Goal: Task Accomplishment & Management: Complete application form

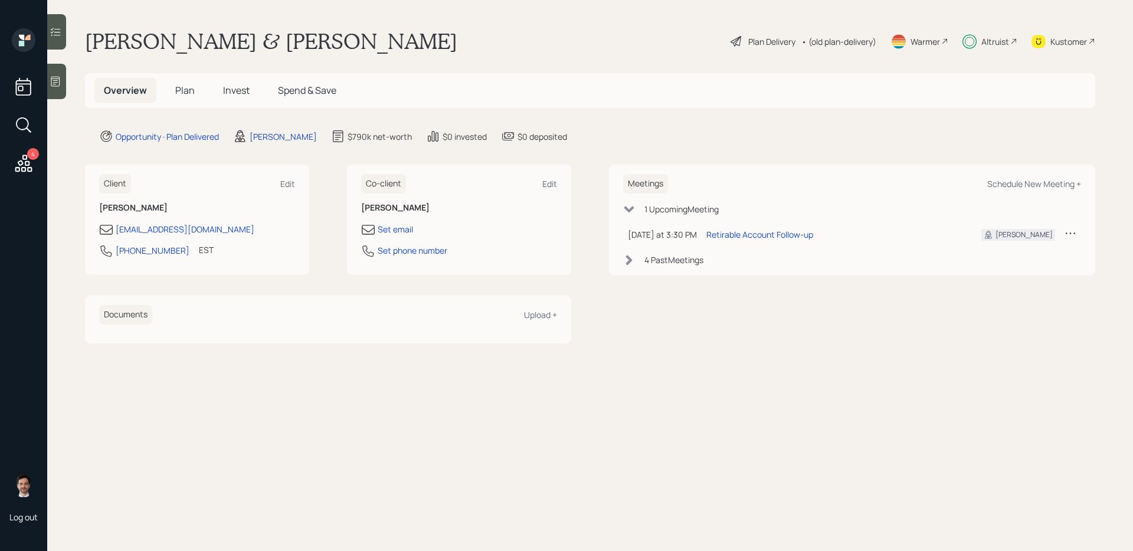
click at [190, 86] on span "Plan" at bounding box center [184, 90] width 19 height 13
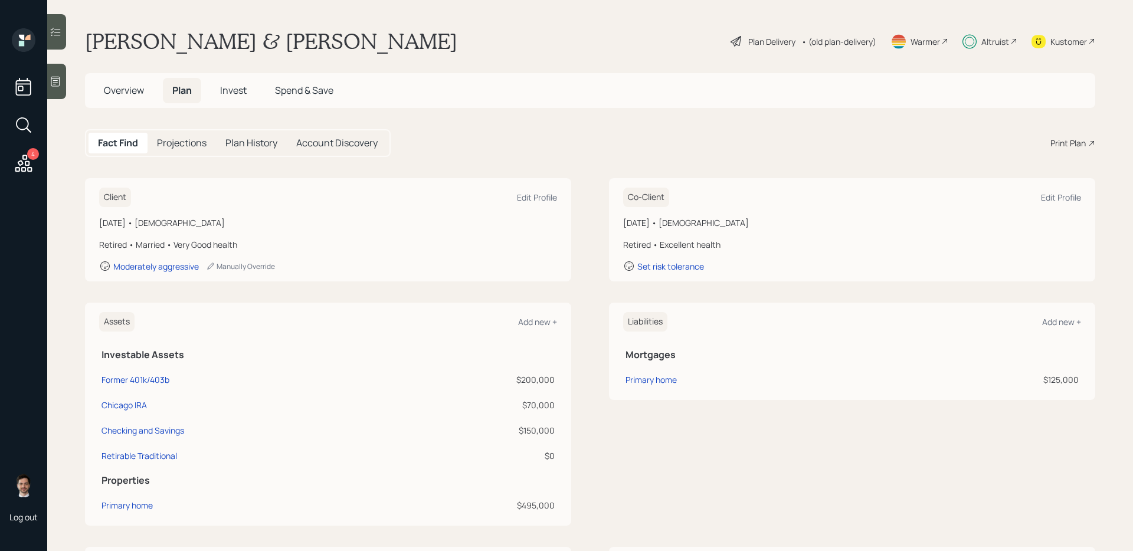
click at [241, 89] on span "Invest" at bounding box center [233, 90] width 27 height 13
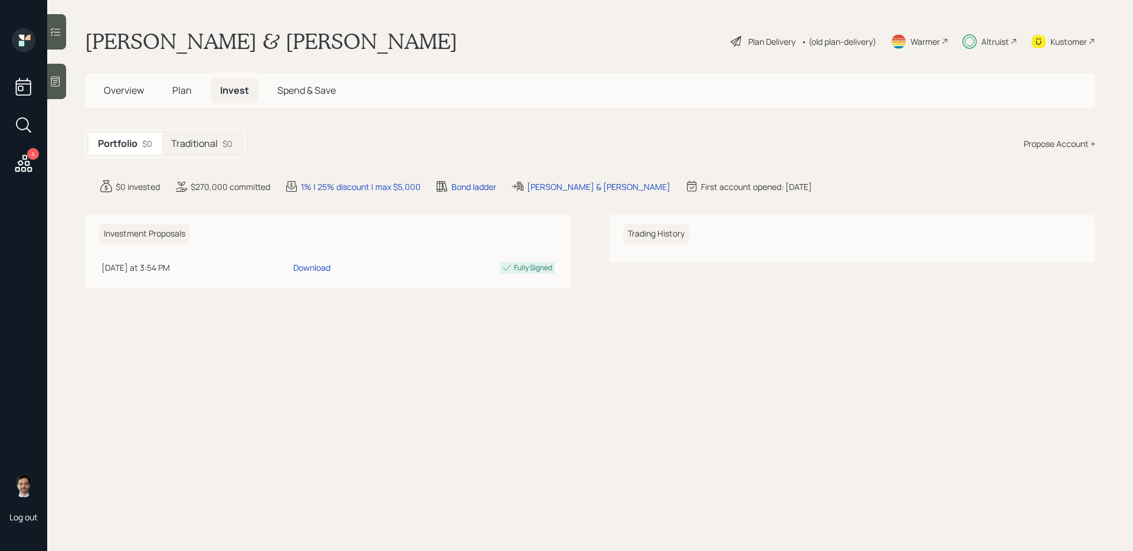
click at [196, 145] on h5 "Traditional" at bounding box center [194, 143] width 47 height 11
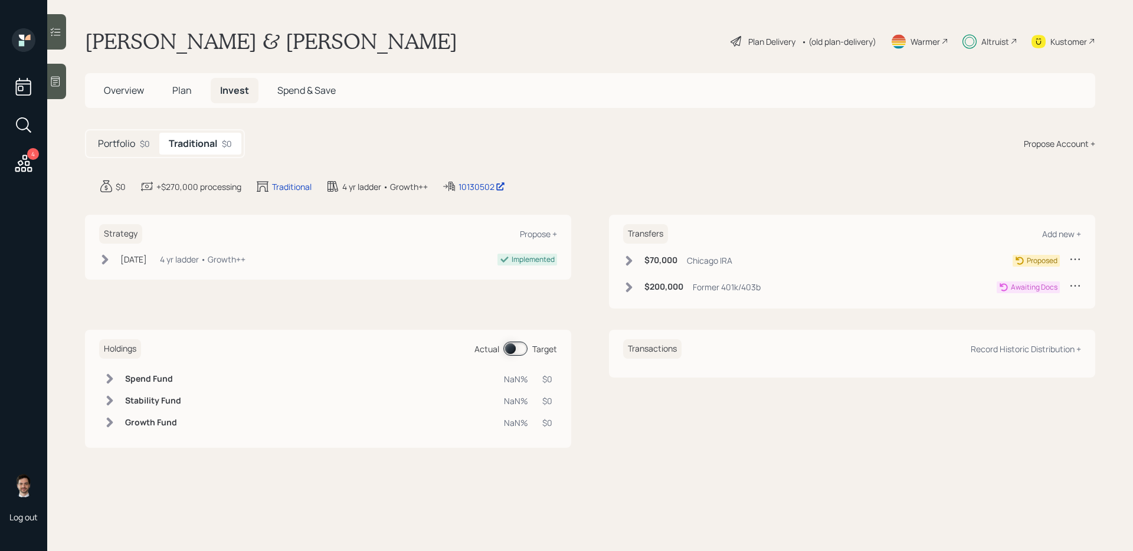
click at [631, 290] on icon at bounding box center [629, 287] width 12 height 12
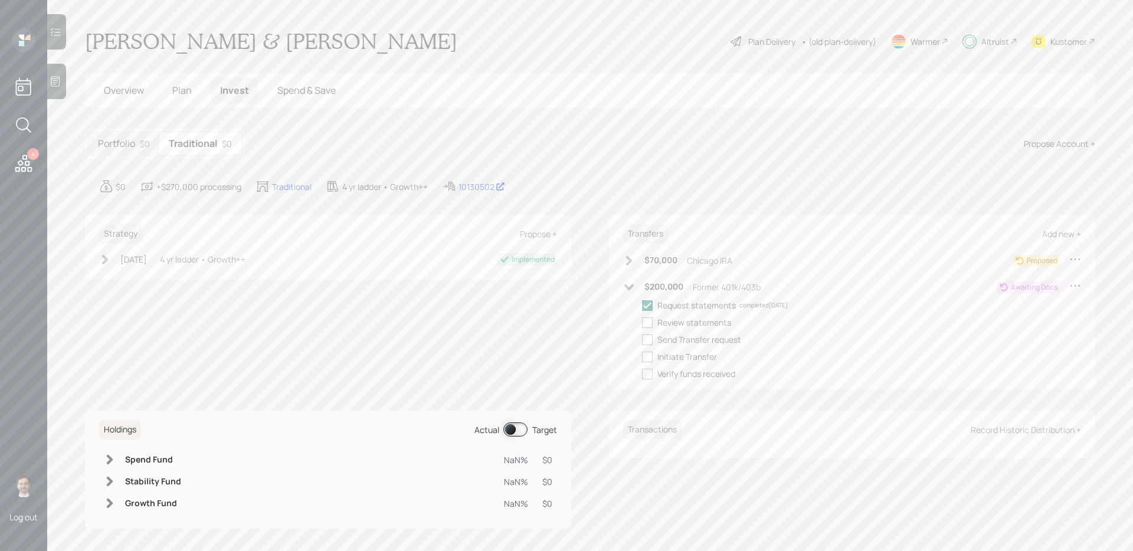
click at [541, 339] on div "Strategy Propose + [DATE] [DATE] 1:44 PM EDT 4 yr ladder • Growth++ Implemented" at bounding box center [328, 302] width 486 height 175
click at [650, 323] on div at bounding box center [647, 322] width 11 height 11
click at [642, 323] on input "checkbox" at bounding box center [641, 322] width 1 height 1
checkbox input "true"
click at [648, 338] on div at bounding box center [647, 340] width 11 height 11
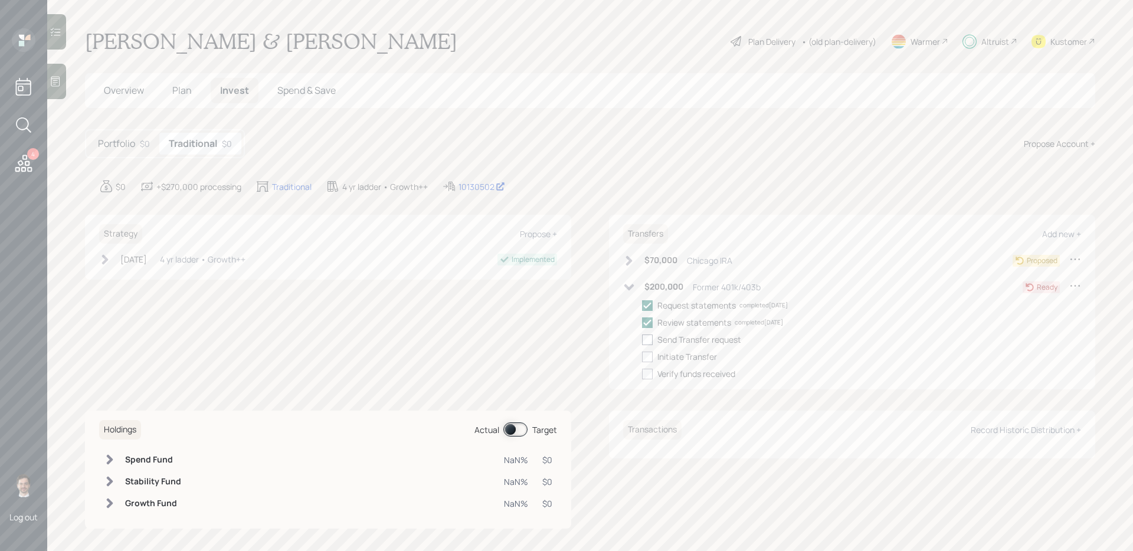
click at [642, 339] on input "checkbox" at bounding box center [641, 339] width 1 height 1
checkbox input "true"
click at [650, 166] on main "[PERSON_NAME] & [PERSON_NAME] Plan Delivery • (old plan-delivery) Warmer Altrui…" at bounding box center [590, 275] width 1086 height 551
click at [120, 140] on h5 "Portfolio" at bounding box center [116, 143] width 37 height 11
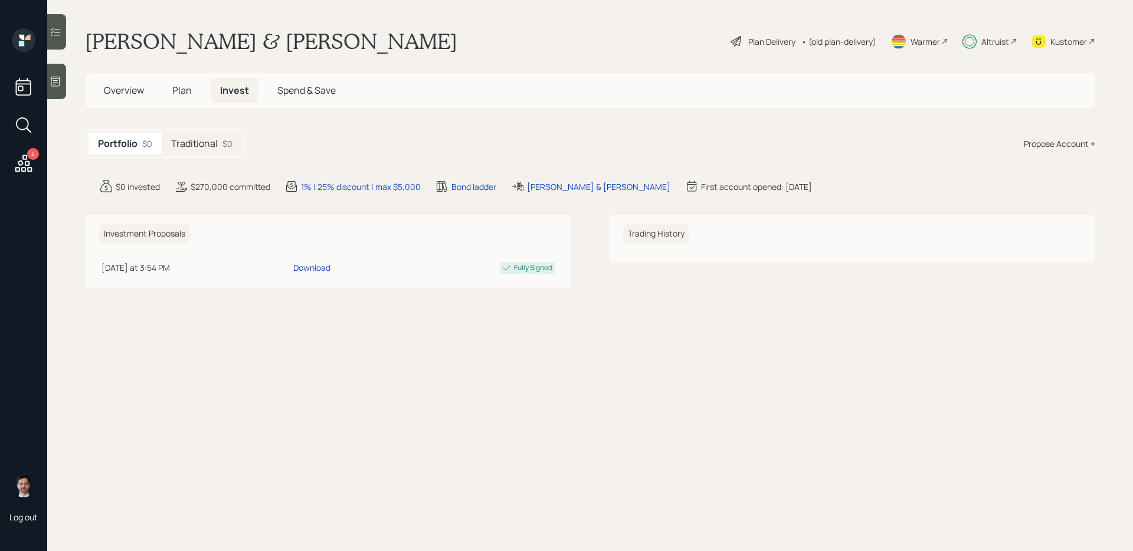
click at [183, 87] on span "Plan" at bounding box center [181, 90] width 19 height 13
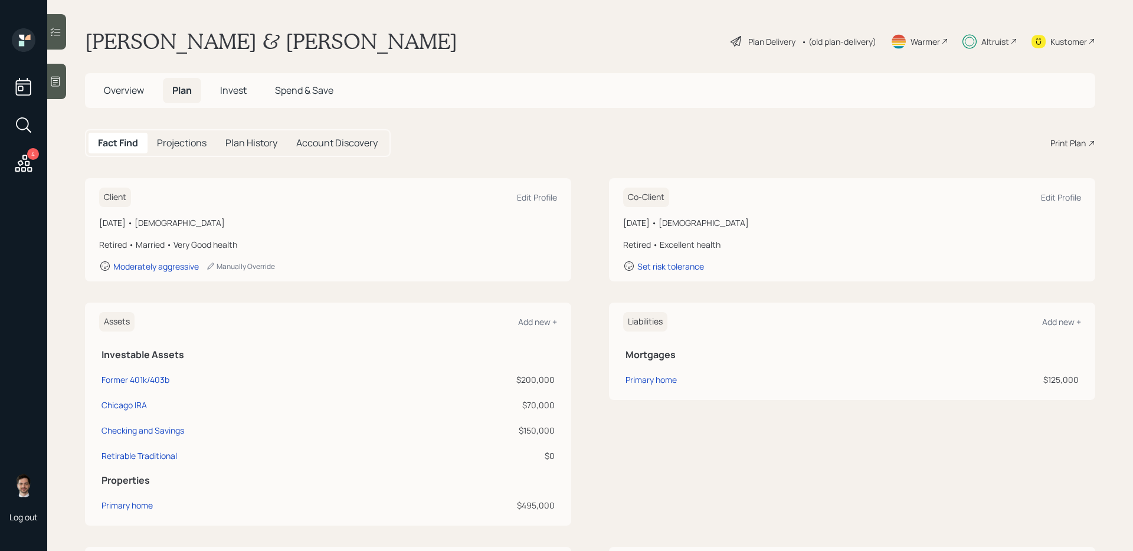
scroll to position [77, 0]
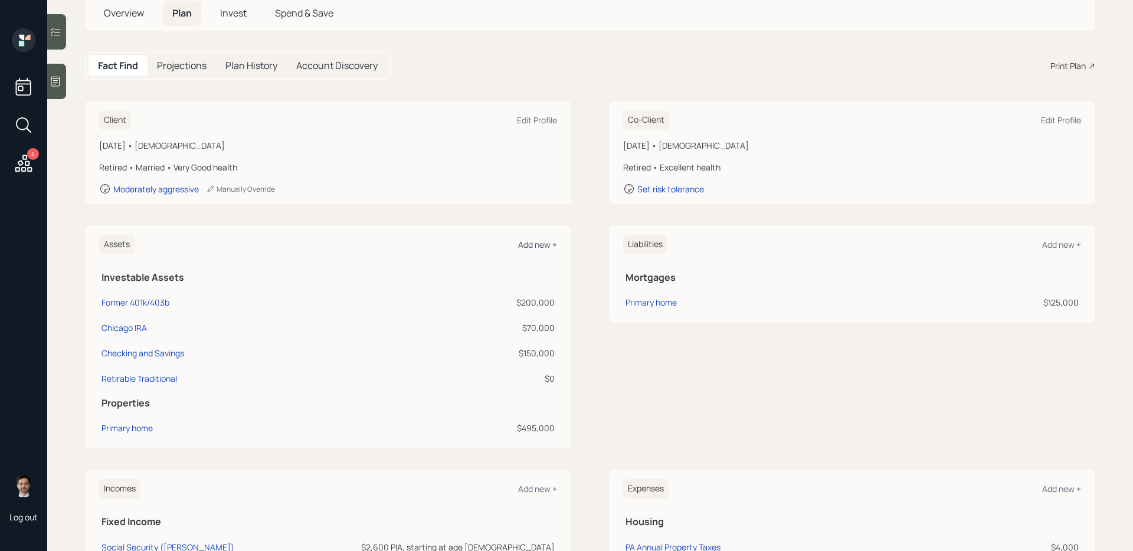
click at [537, 246] on div "Add new +" at bounding box center [537, 244] width 39 height 11
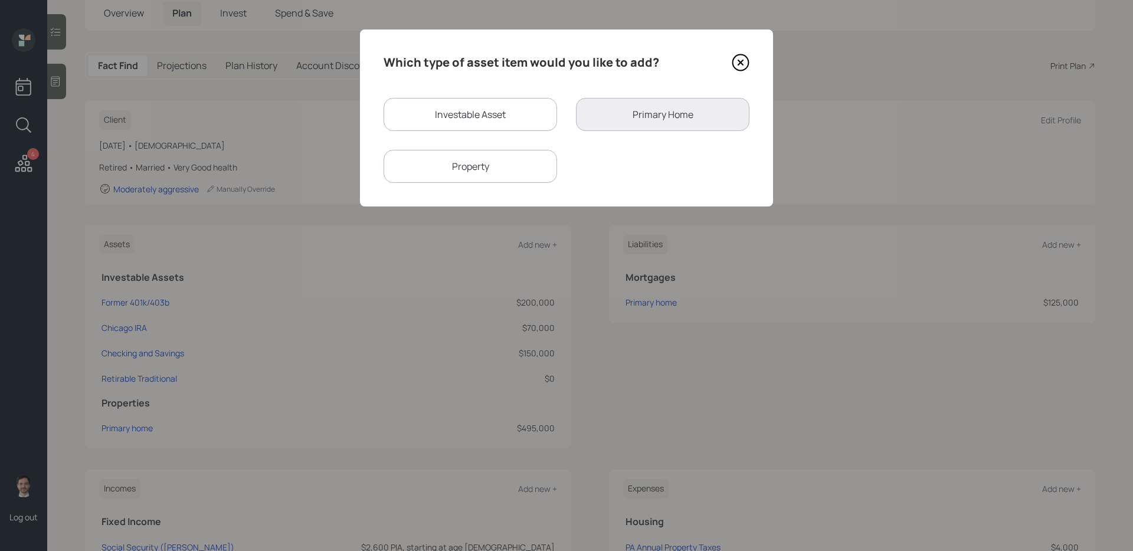
click at [533, 105] on div "Investable Asset" at bounding box center [470, 114] width 173 height 33
select select "taxable"
select select "balanced"
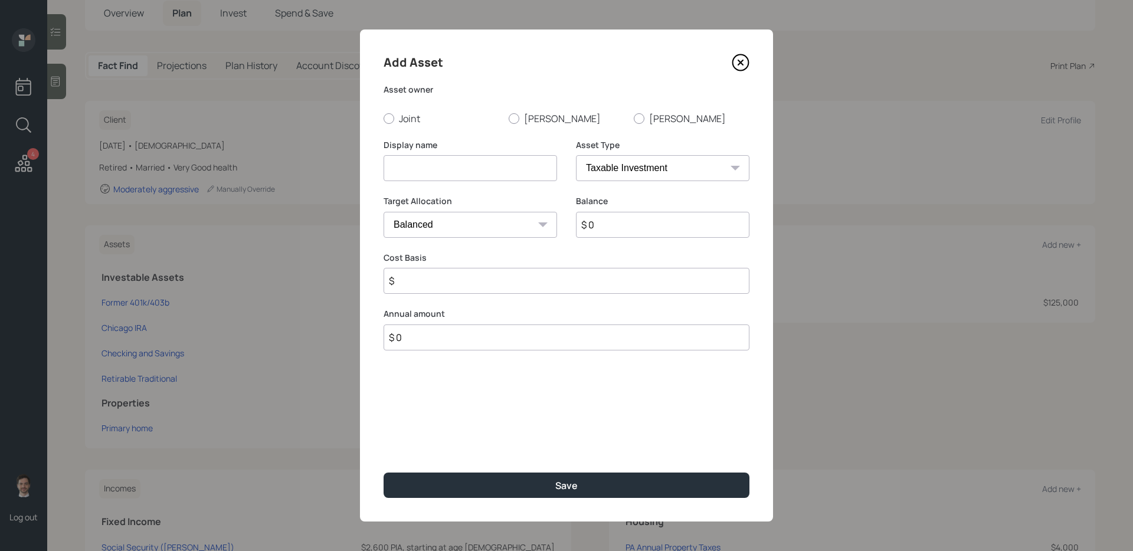
click at [739, 64] on icon at bounding box center [740, 62] width 5 height 5
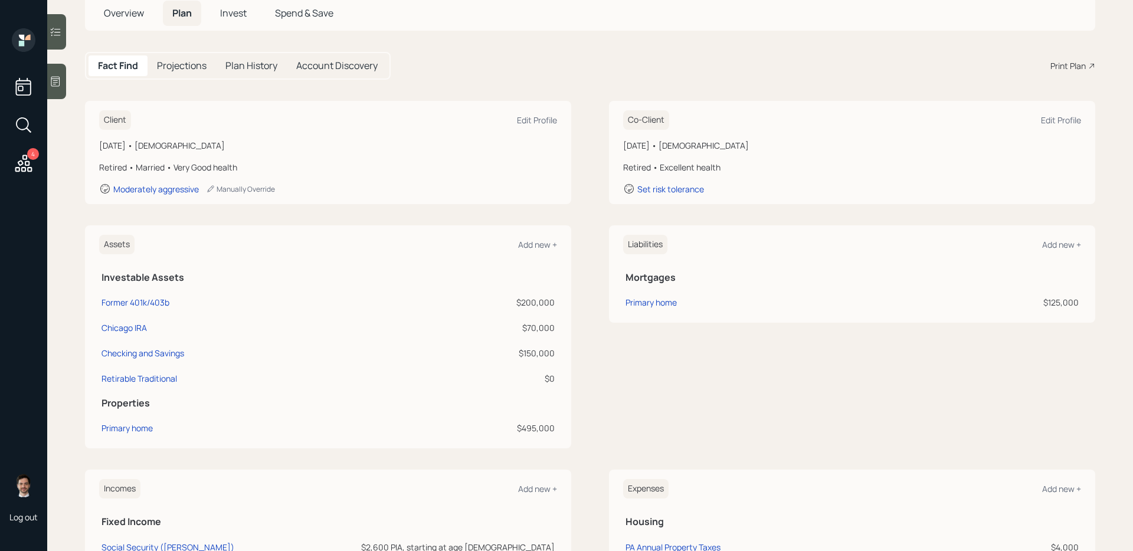
click at [586, 225] on div "Client Edit Profile [DATE] • [DEMOGRAPHIC_DATA] Retired • Married • Very Good h…" at bounding box center [590, 423] width 1010 height 645
click at [548, 245] on div "Add new +" at bounding box center [537, 244] width 39 height 11
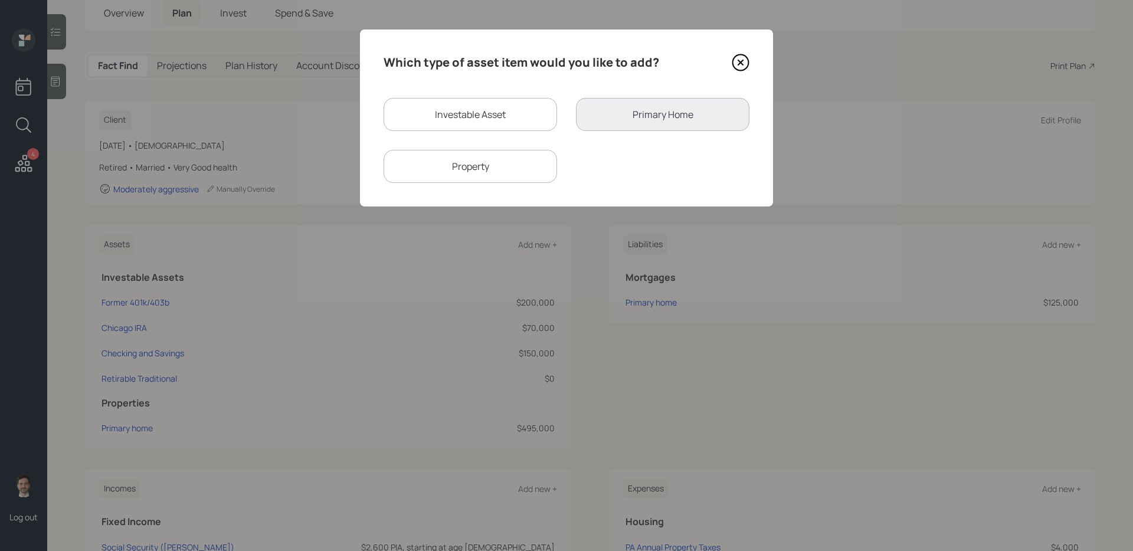
click at [497, 120] on div "Investable Asset" at bounding box center [470, 114] width 173 height 33
select select "taxable"
select select "balanced"
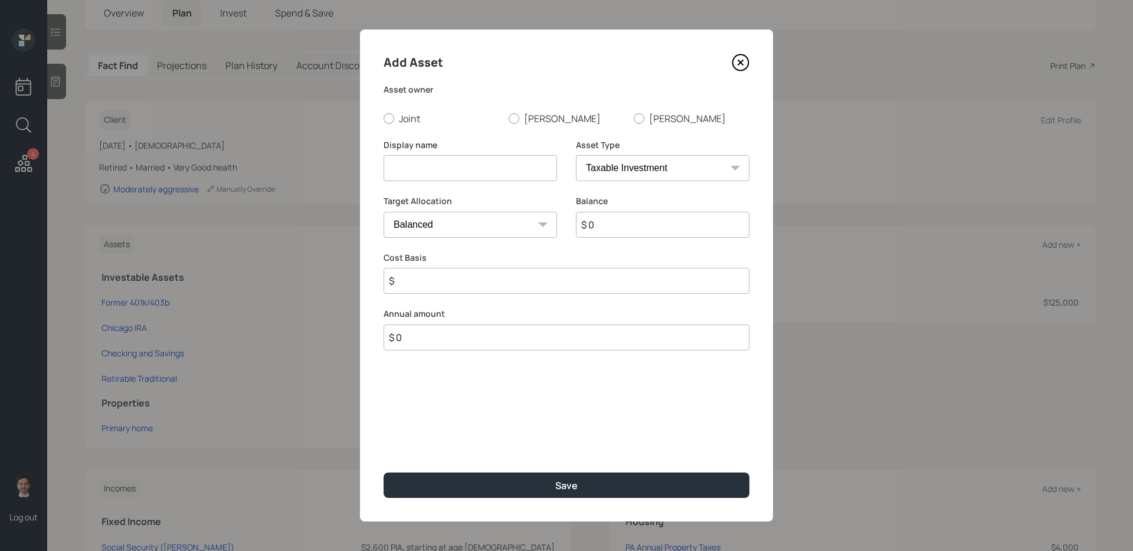
click at [479, 178] on input at bounding box center [470, 168] width 173 height 26
type input "Principal IRA"
select select "ira"
type input "$"
click at [742, 66] on icon at bounding box center [741, 63] width 18 height 18
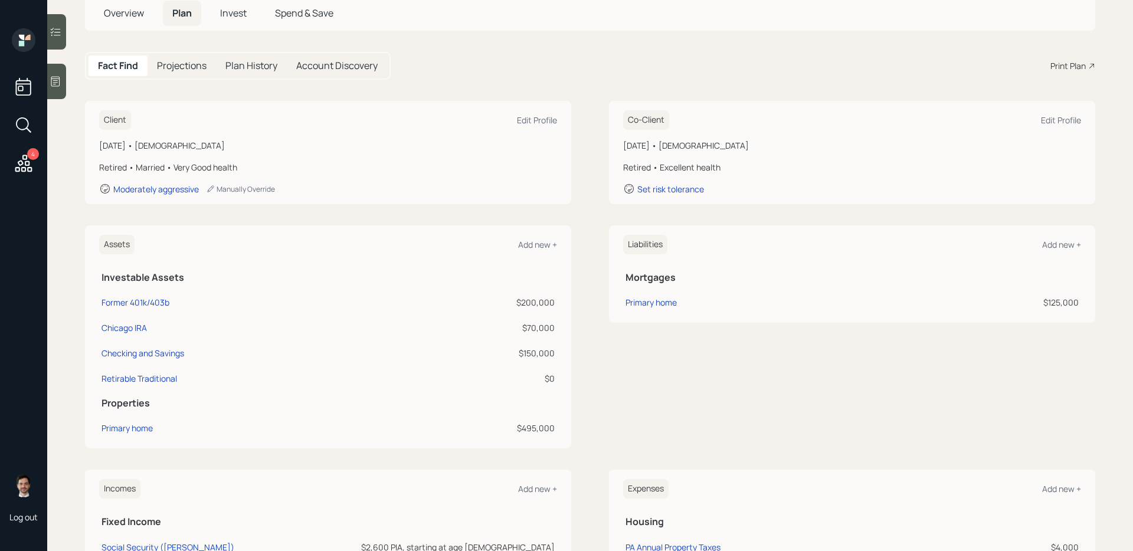
click at [568, 145] on div "Client Edit Profile [DATE] • [DEMOGRAPHIC_DATA] Retired • Married • Very Good h…" at bounding box center [328, 152] width 486 height 103
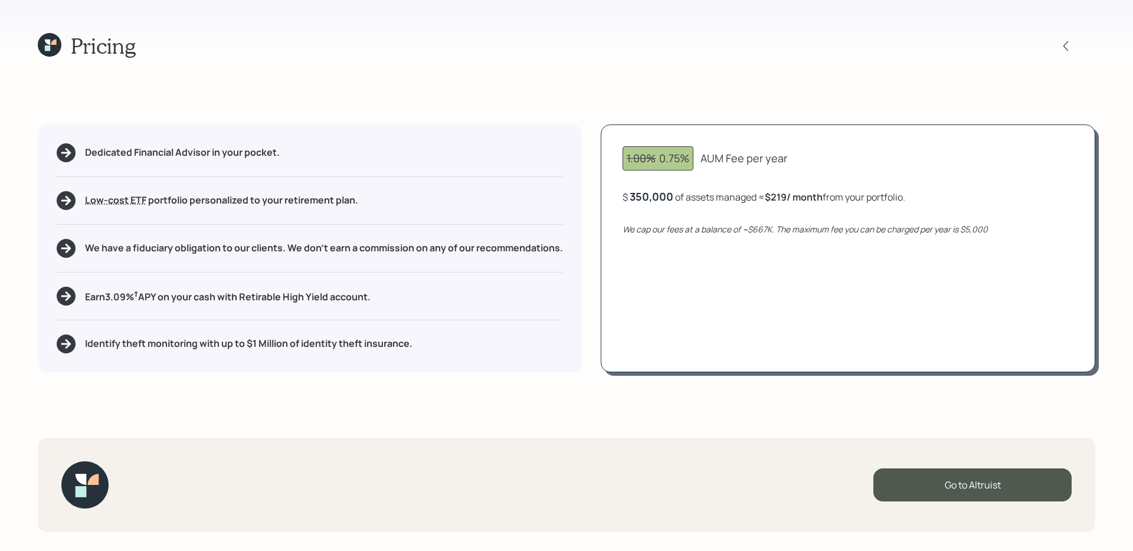
click at [58, 52] on icon at bounding box center [50, 45] width 24 height 24
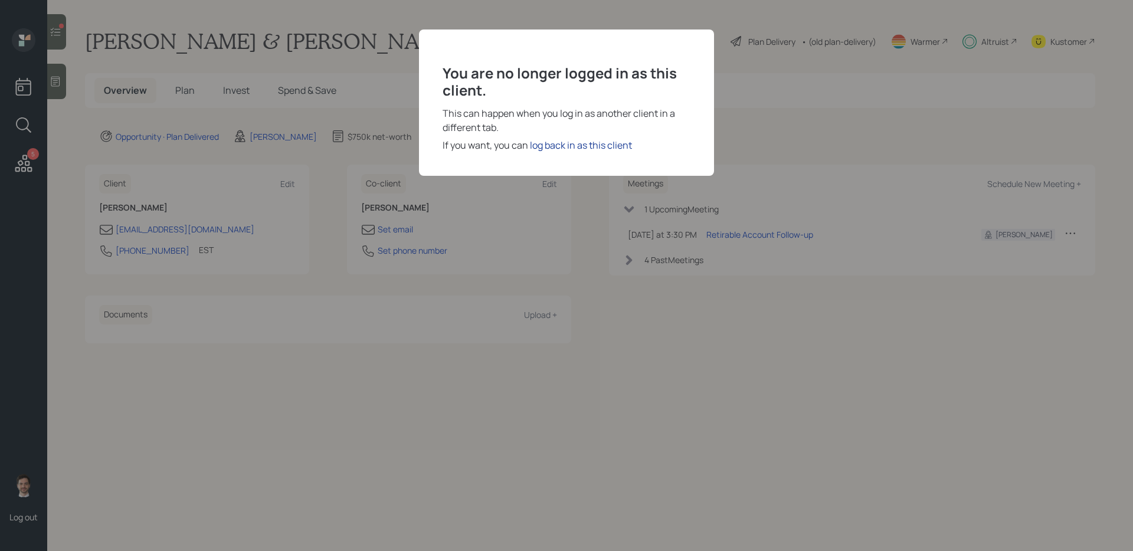
click at [591, 150] on div "log back in as this client" at bounding box center [581, 145] width 102 height 14
